Goal: Check status: Check status

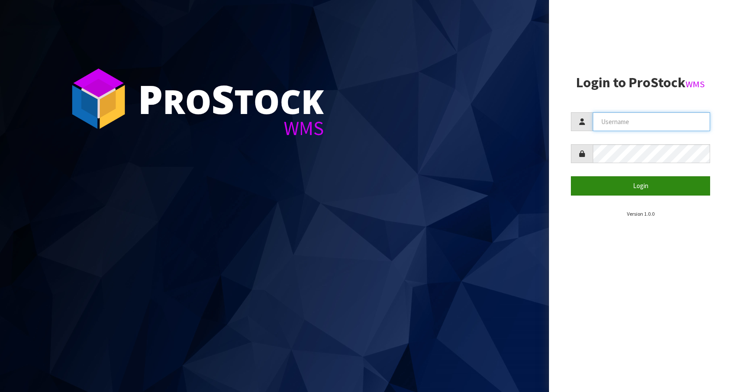
type input "KitchenAid"
click at [643, 191] on button "Login" at bounding box center [640, 185] width 139 height 19
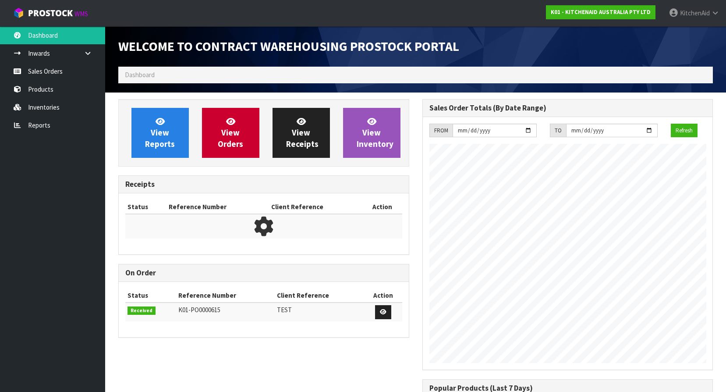
scroll to position [486, 304]
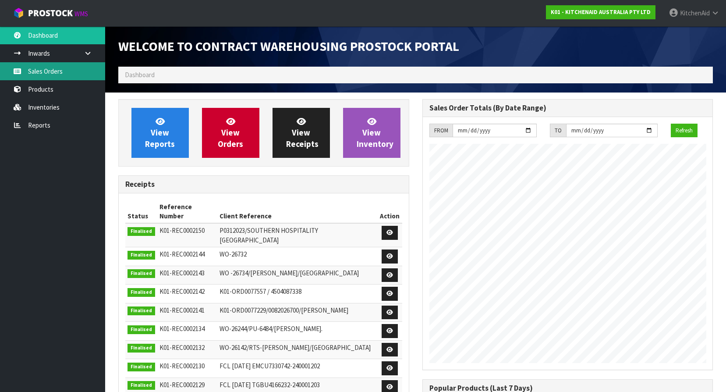
click at [52, 74] on link "Sales Orders" at bounding box center [52, 71] width 105 height 18
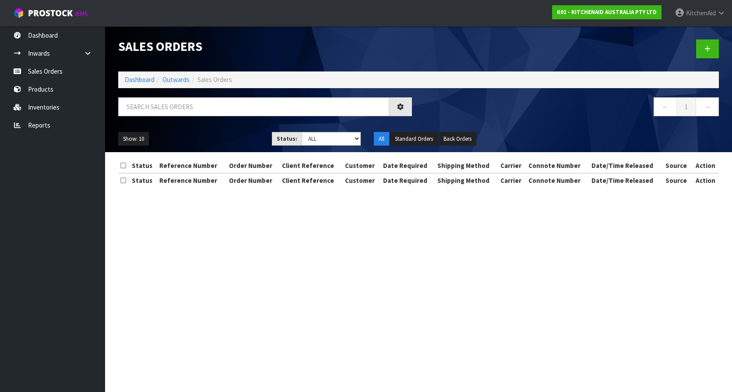
click at [230, 124] on div "← 1 →" at bounding box center [419, 111] width 614 height 28
click at [233, 106] on input "text" at bounding box center [253, 106] width 271 height 19
paste input "63131588297067"
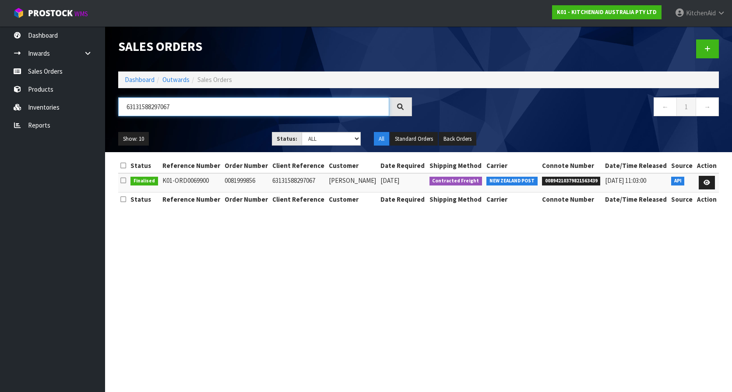
type input "63131588297067"
click at [580, 181] on span "00894210379821563439" at bounding box center [571, 180] width 59 height 9
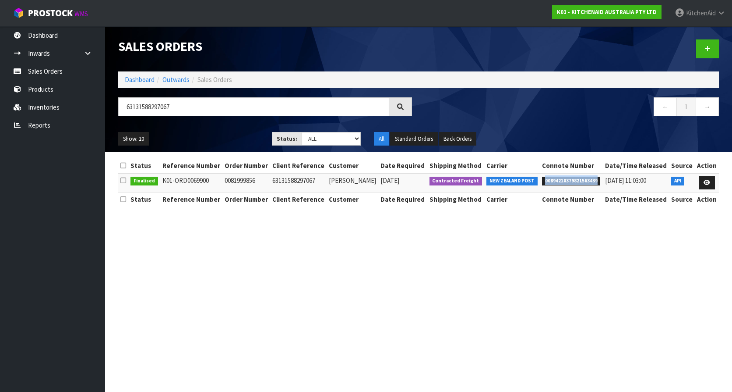
click at [580, 181] on span "00894210379821563439" at bounding box center [571, 180] width 59 height 9
copy span "00894210379821563439"
click at [708, 179] on link at bounding box center [707, 183] width 16 height 14
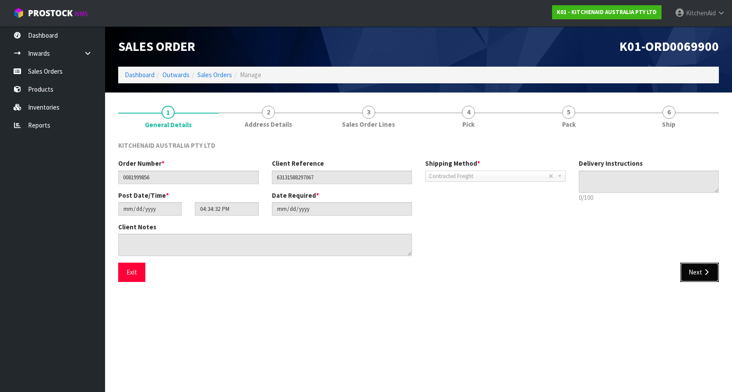
click at [702, 270] on button "Next" at bounding box center [700, 271] width 39 height 19
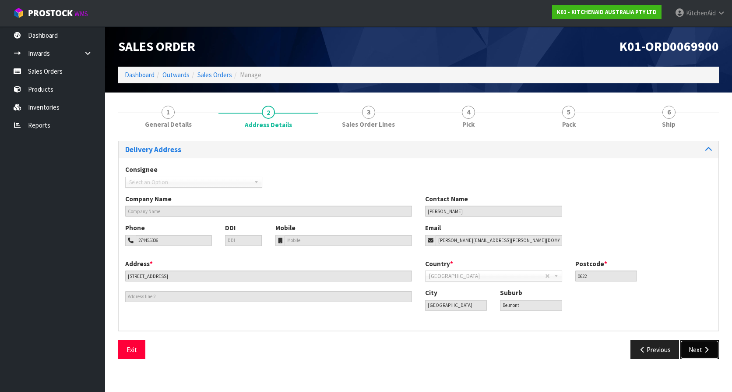
click at [713, 353] on button "Next" at bounding box center [700, 349] width 39 height 19
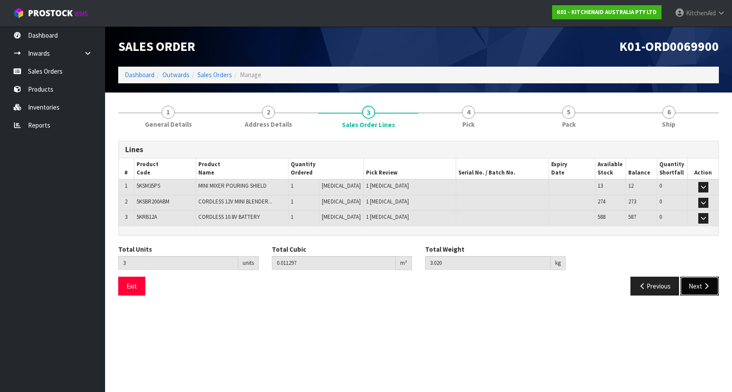
click at [694, 289] on button "Next" at bounding box center [700, 285] width 39 height 19
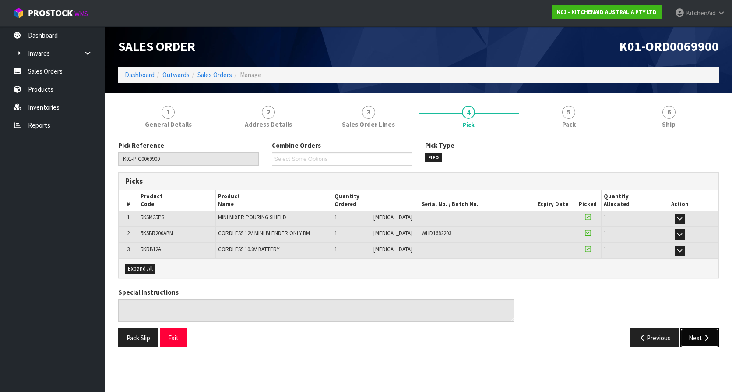
click at [703, 336] on icon "button" at bounding box center [706, 337] width 8 height 7
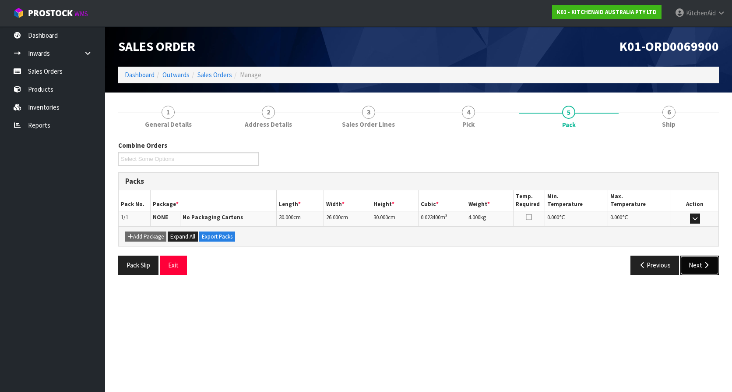
click at [698, 260] on button "Next" at bounding box center [700, 264] width 39 height 19
